Goal: Navigation & Orientation: Understand site structure

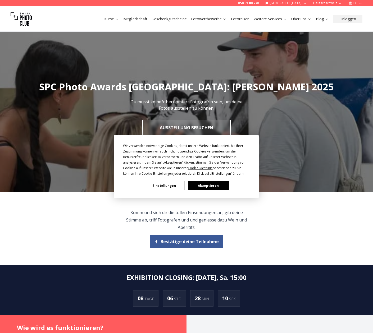
click at [202, 185] on button "Akzeptieren" at bounding box center [208, 185] width 41 height 9
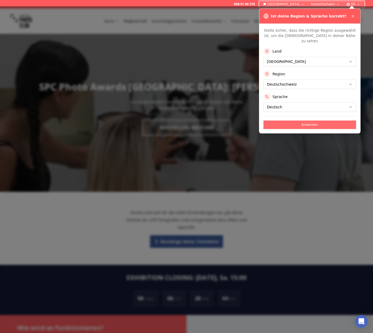
click at [312, 121] on button "Anwenden" at bounding box center [309, 125] width 93 height 8
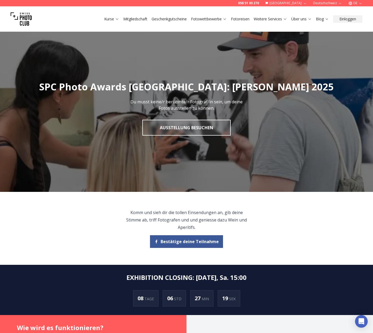
click at [24, 17] on img at bounding box center [21, 18] width 21 height 21
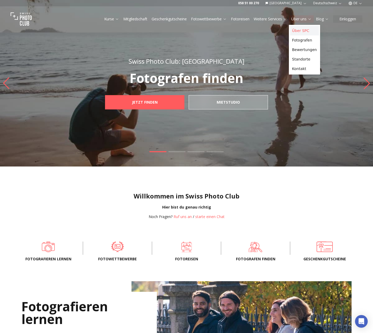
click at [303, 30] on link "Über SPC" at bounding box center [304, 31] width 29 height 10
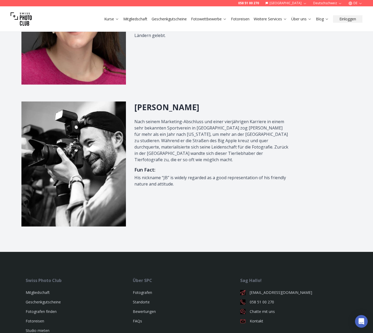
scroll to position [661, 0]
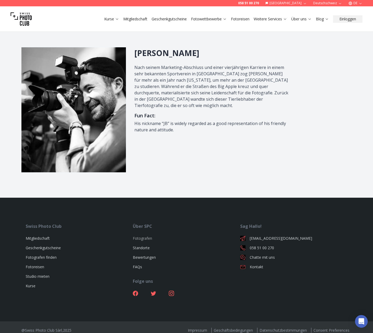
click at [140, 236] on link "Fotografen" at bounding box center [142, 238] width 19 height 5
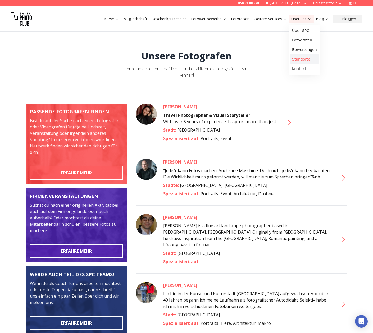
click at [300, 60] on link "Standorte" at bounding box center [304, 59] width 29 height 10
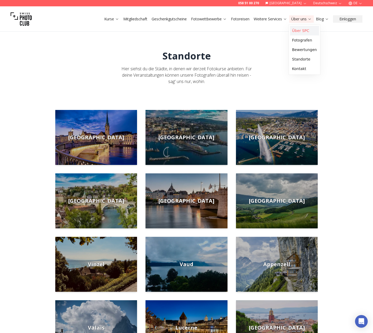
click at [302, 29] on link "Über SPC" at bounding box center [304, 31] width 29 height 10
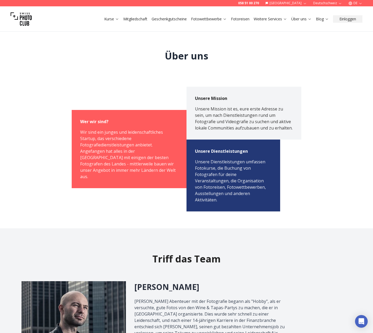
click at [140, 17] on link "Mitgliedschaft" at bounding box center [135, 18] width 24 height 5
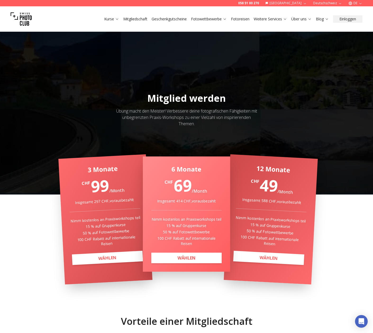
click at [24, 17] on img at bounding box center [21, 18] width 21 height 21
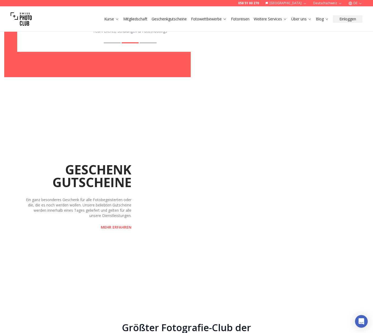
scroll to position [952, 0]
